Goal: Information Seeking & Learning: Understand process/instructions

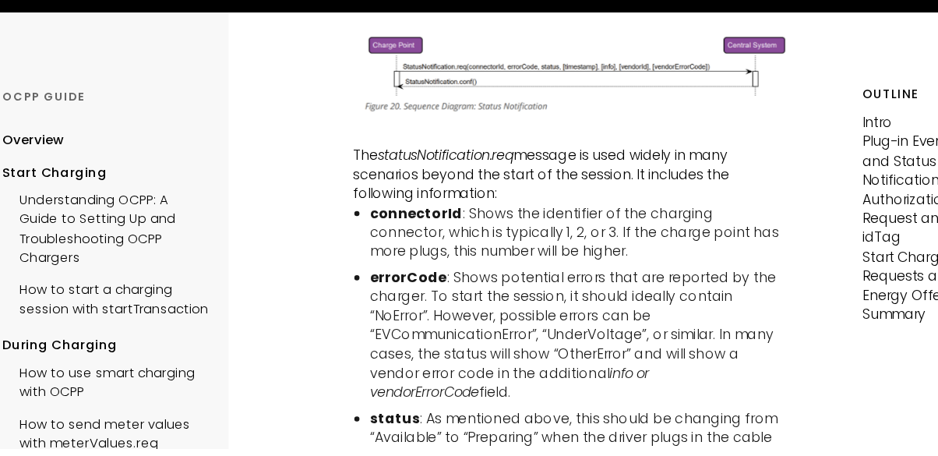
scroll to position [1065, 0]
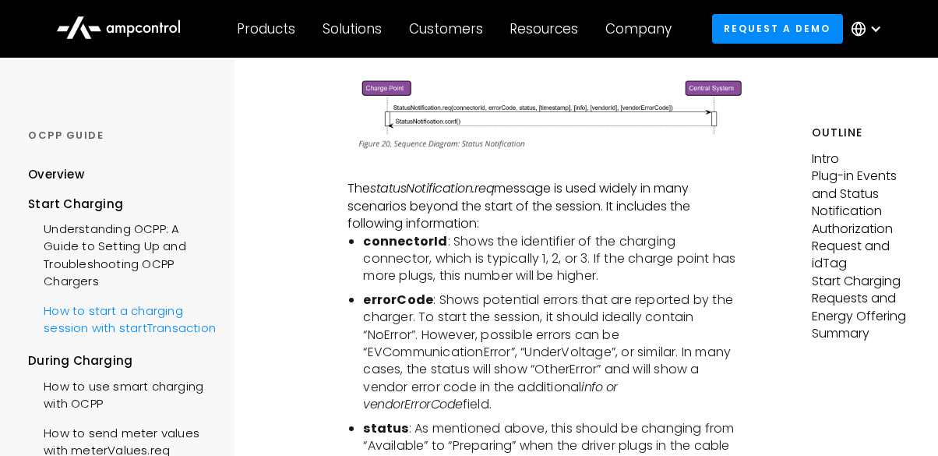
click at [141, 318] on div "How to start a charging session with startTransaction" at bounding box center [122, 317] width 188 height 47
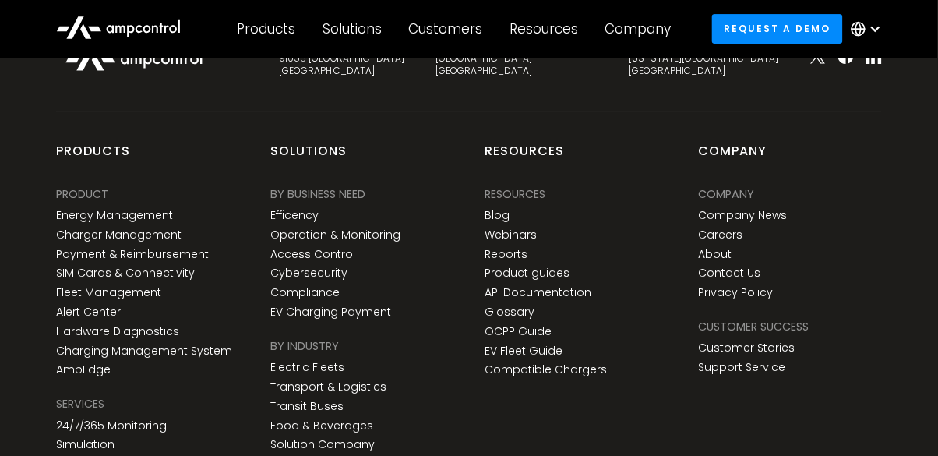
scroll to position [5204, 0]
